Goal: Check status: Check status

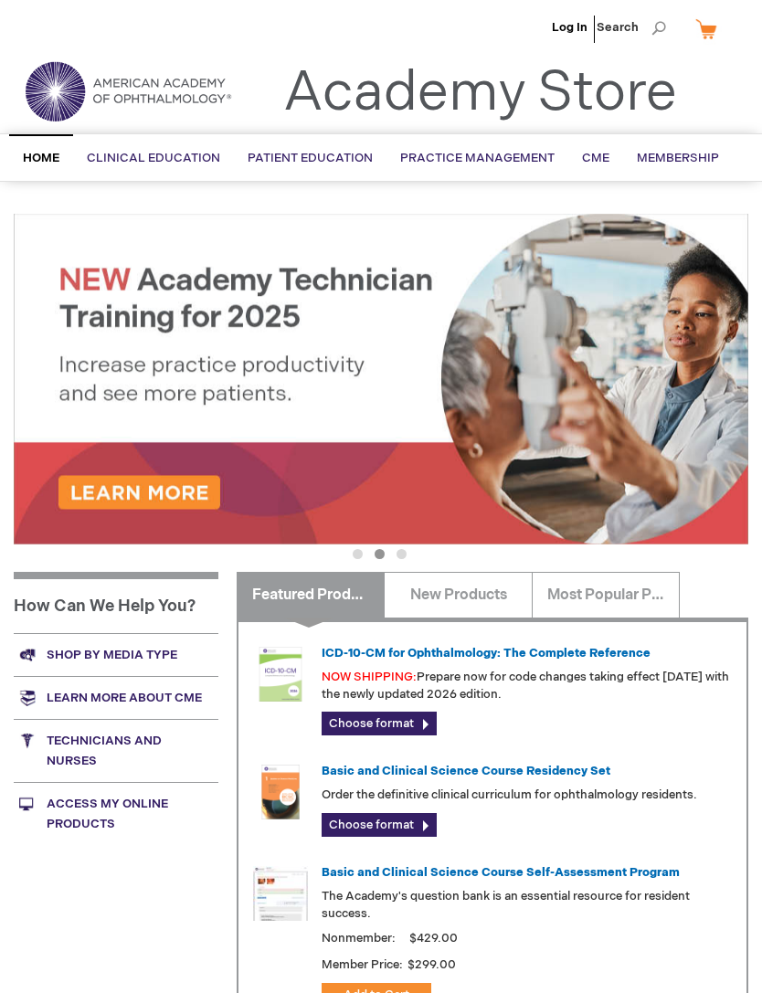
click at [573, 31] on link "Log In" at bounding box center [570, 27] width 36 height 15
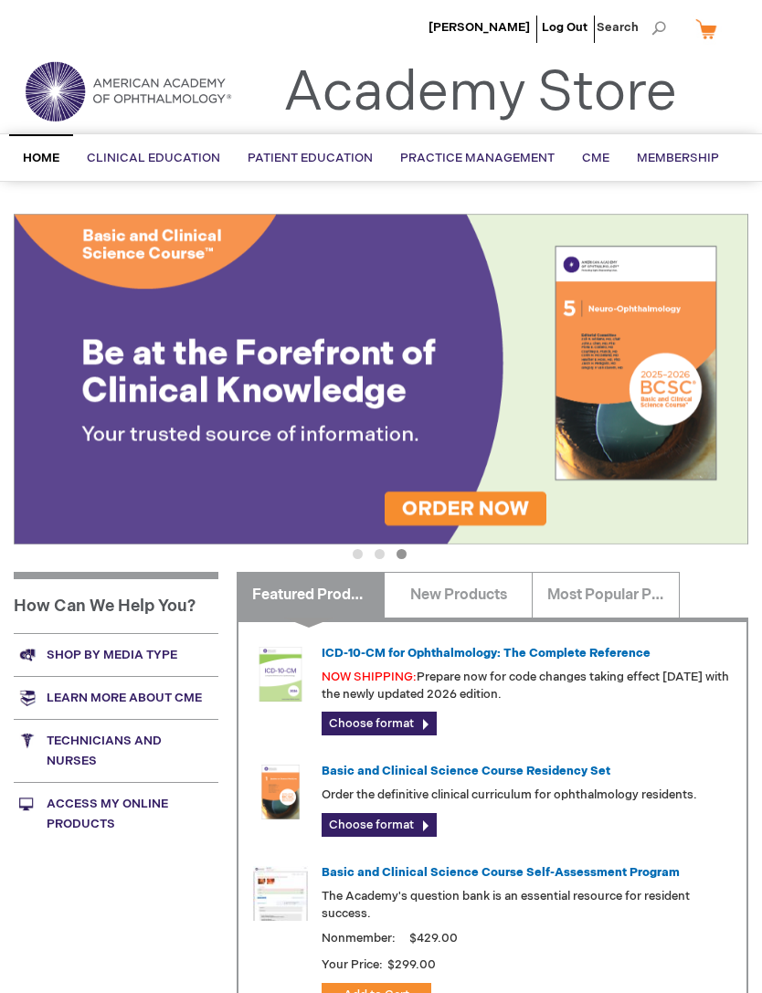
click at [510, 32] on span "[PERSON_NAME]" at bounding box center [478, 27] width 101 height 15
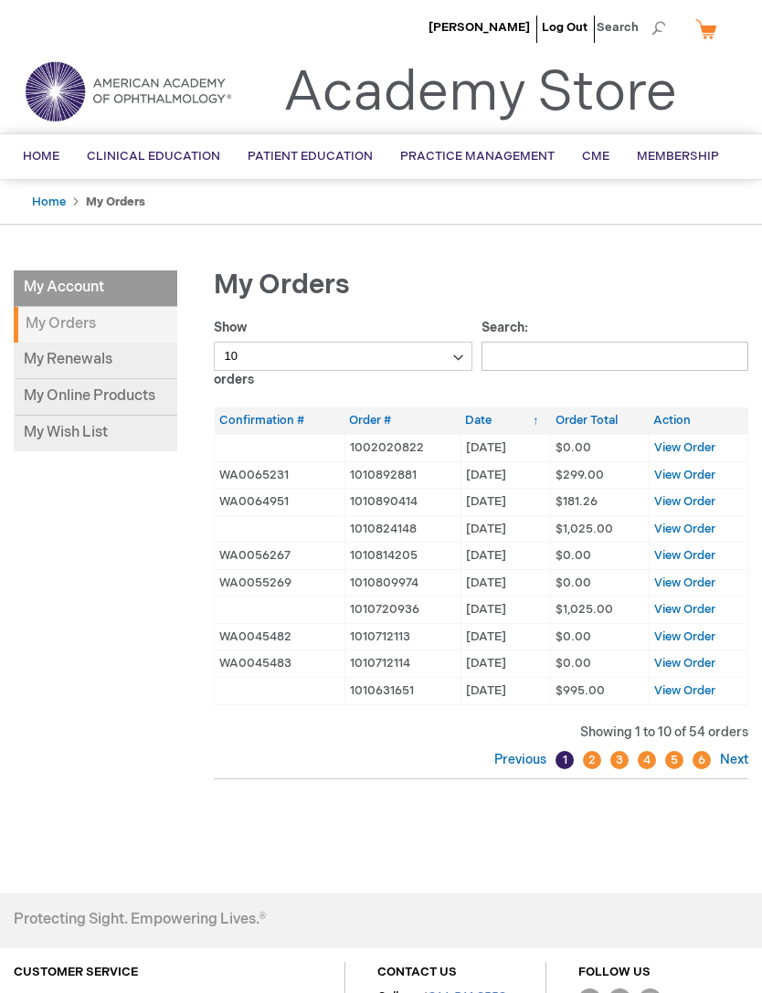
click at [694, 469] on span "View Order" at bounding box center [684, 475] width 61 height 15
click at [700, 500] on span "View Order" at bounding box center [684, 501] width 61 height 15
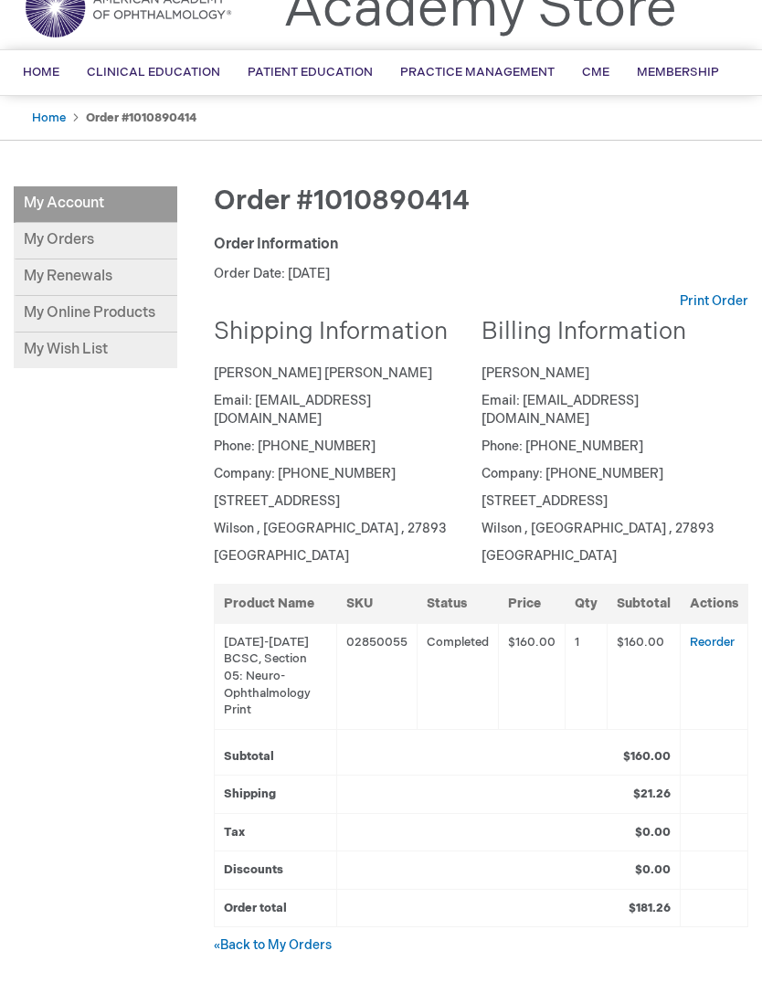
scroll to position [80, 0]
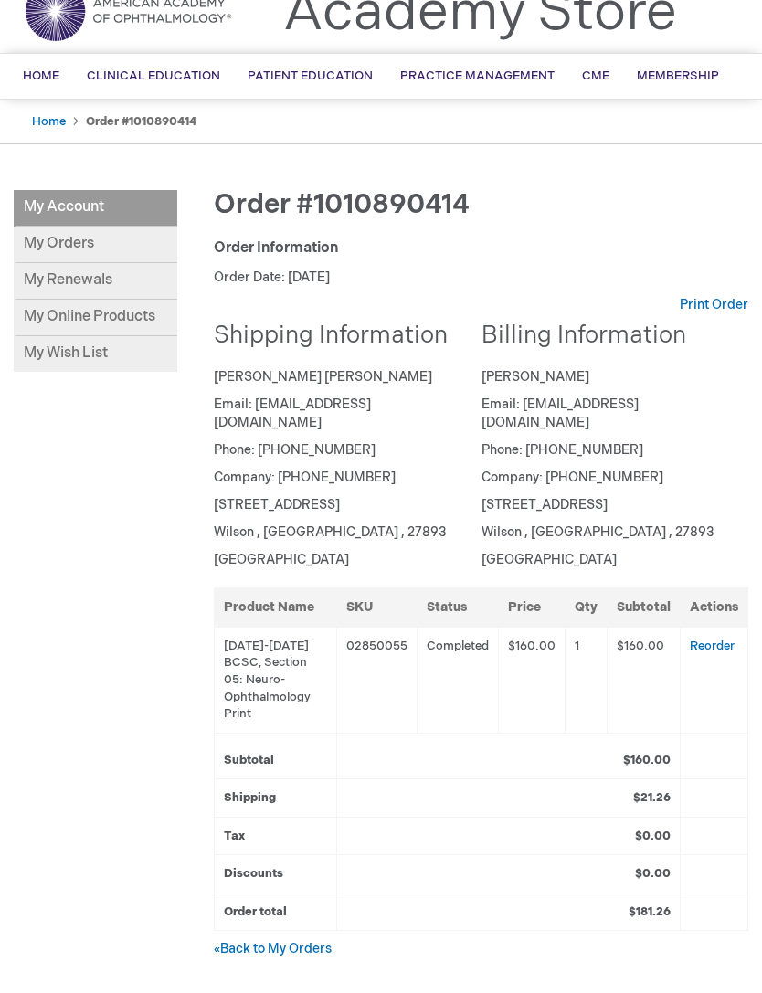
click at [712, 301] on link "Print Order" at bounding box center [714, 305] width 69 height 18
